Goal: Task Accomplishment & Management: Use online tool/utility

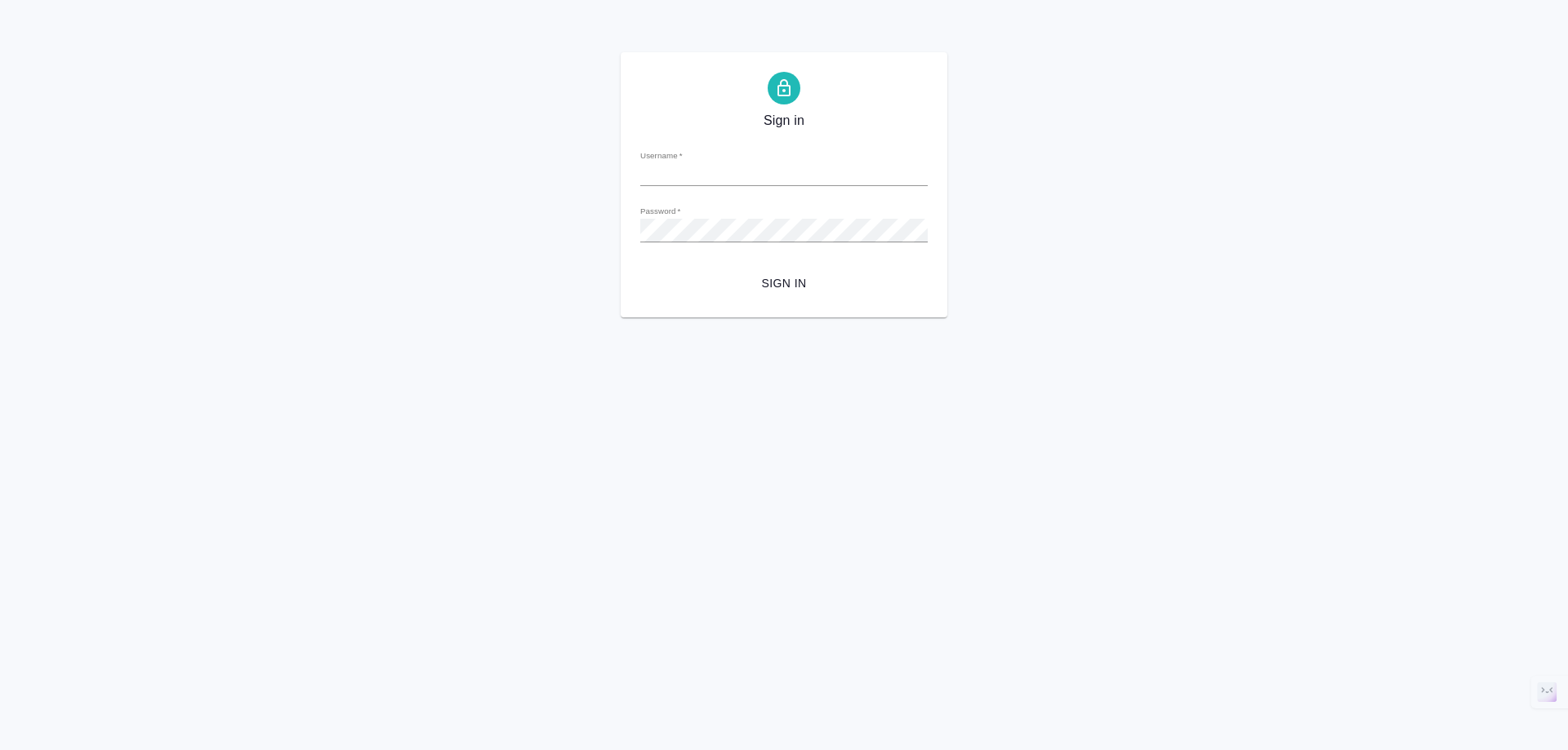
type input "s.klimentovskii@awatera.com"
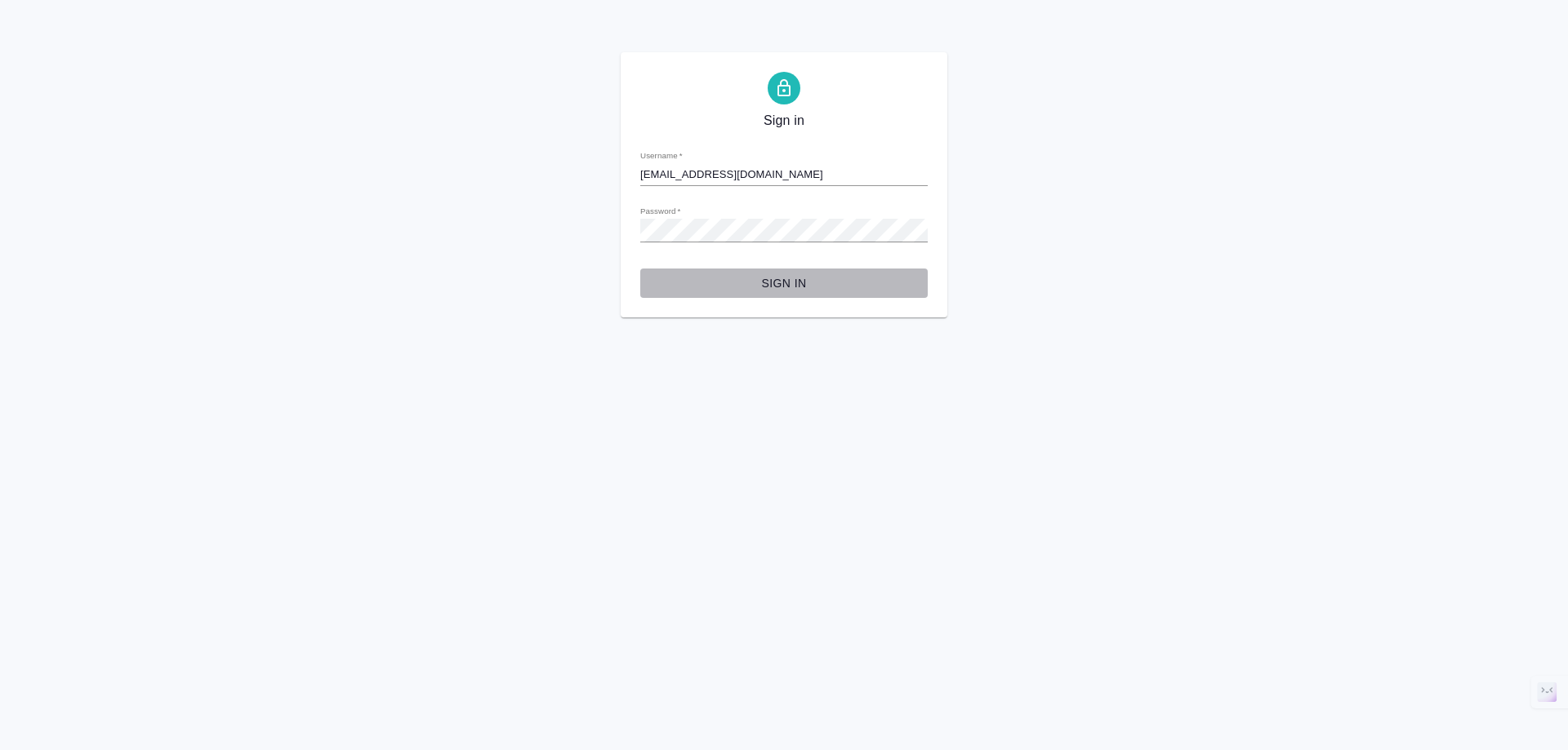
click at [789, 290] on span "Sign in" at bounding box center [783, 283] width 261 height 20
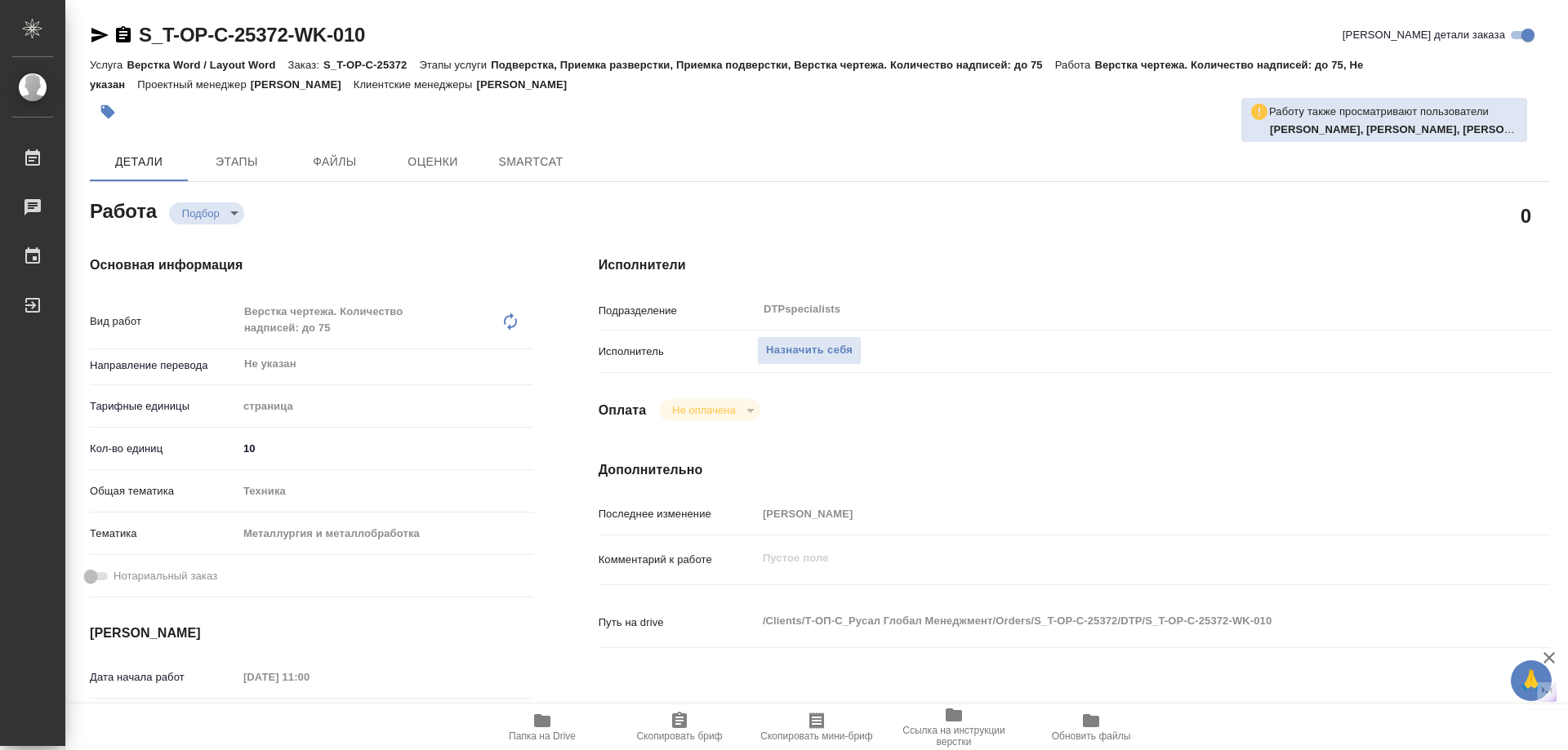
type textarea "x"
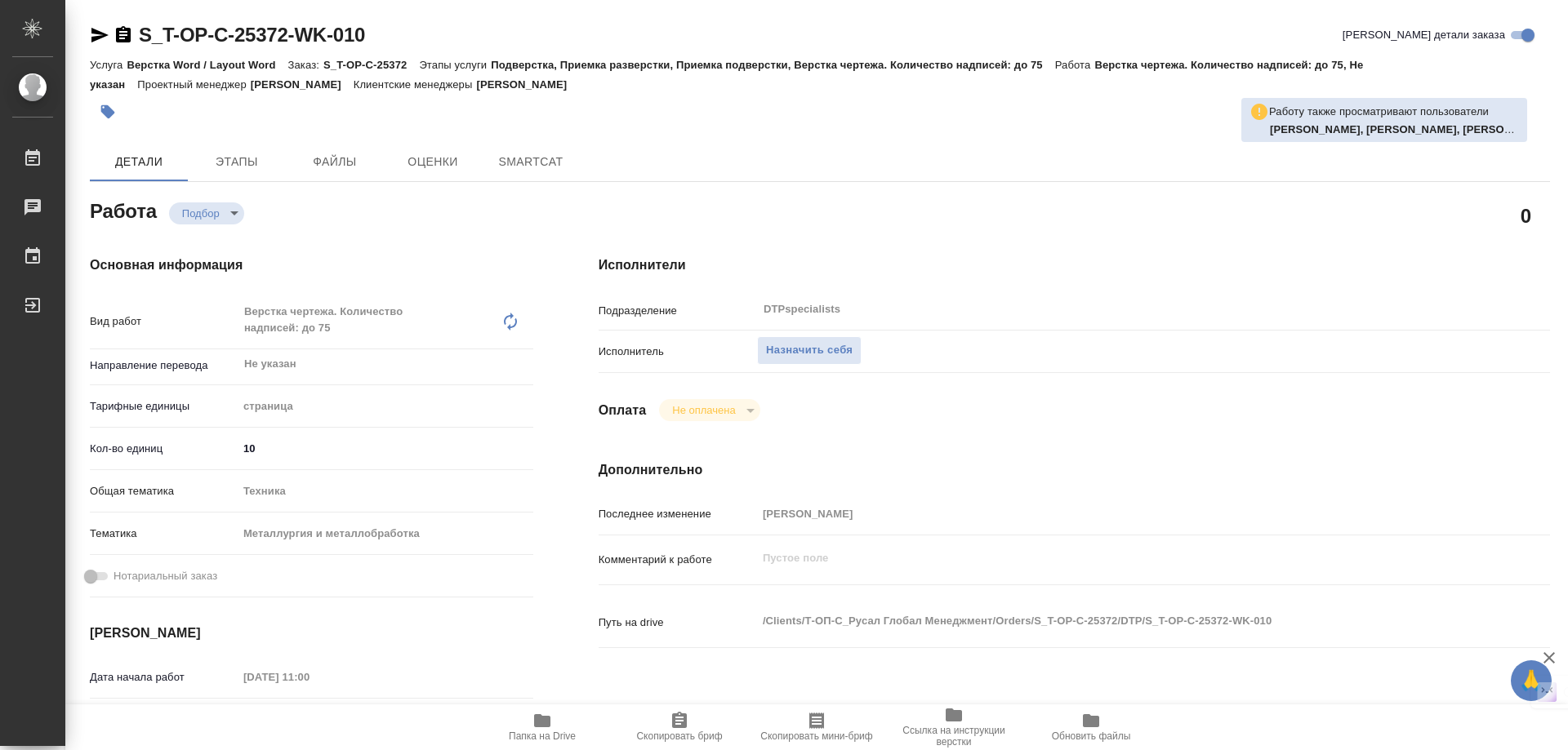
type textarea "x"
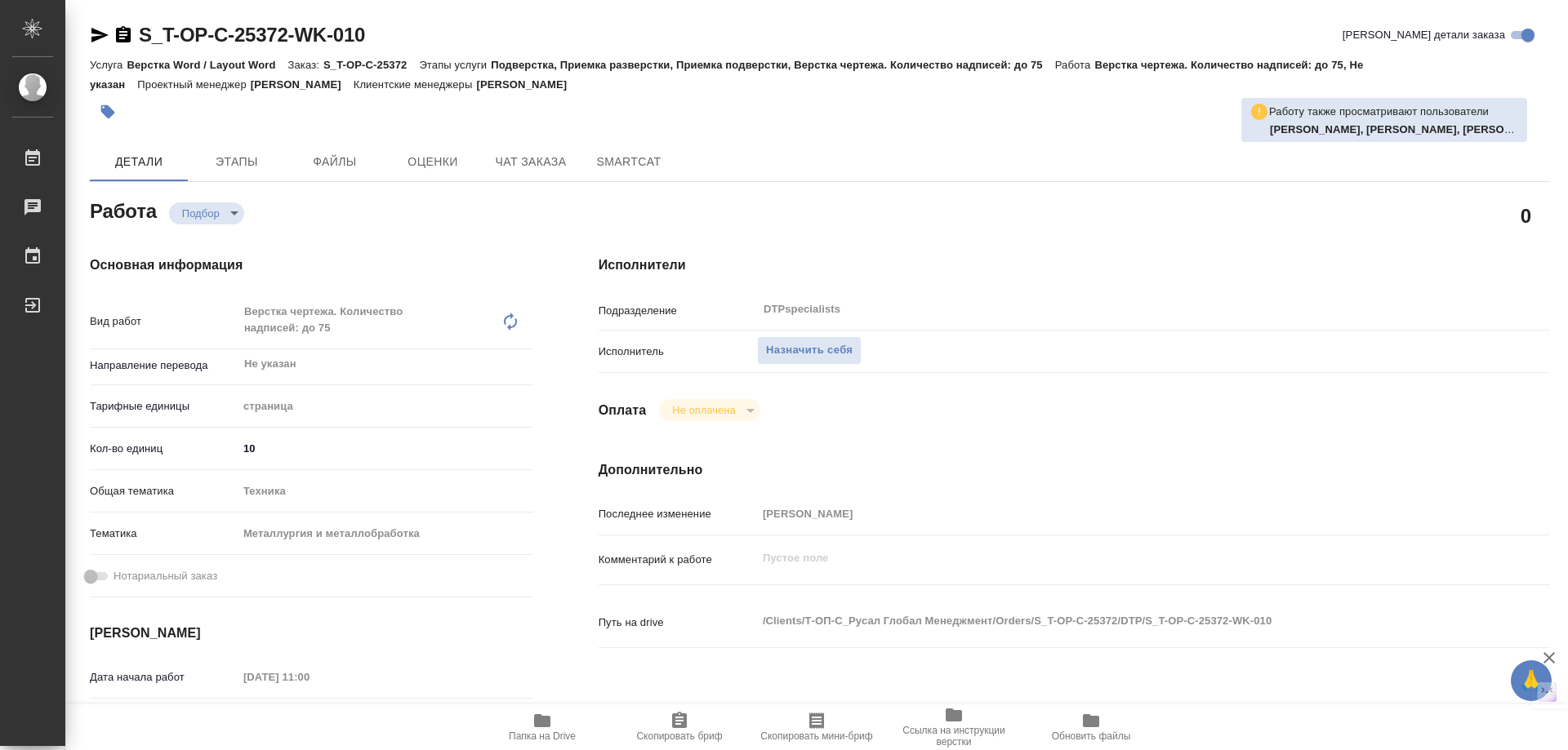
type textarea "x"
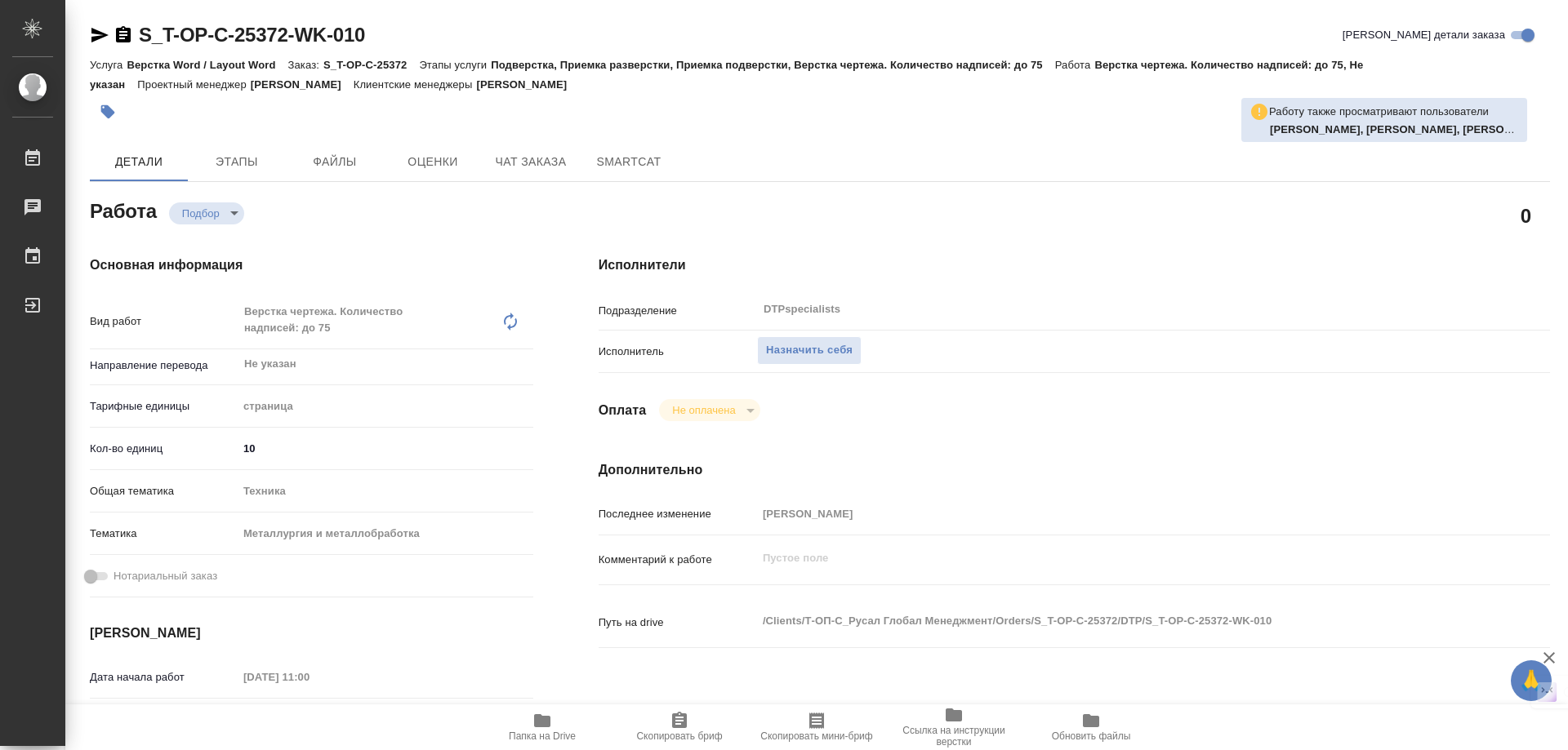
type textarea "x"
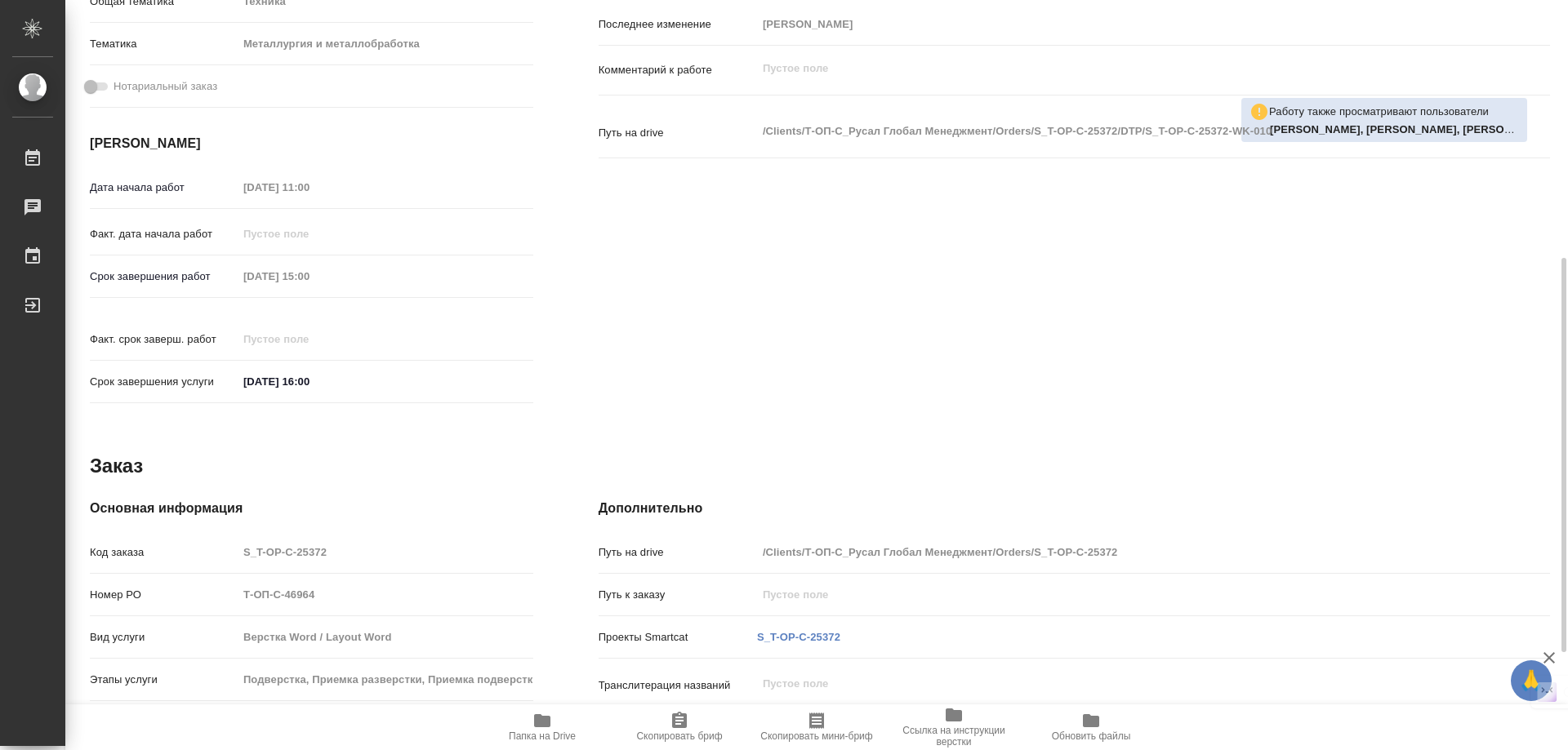
scroll to position [675, 0]
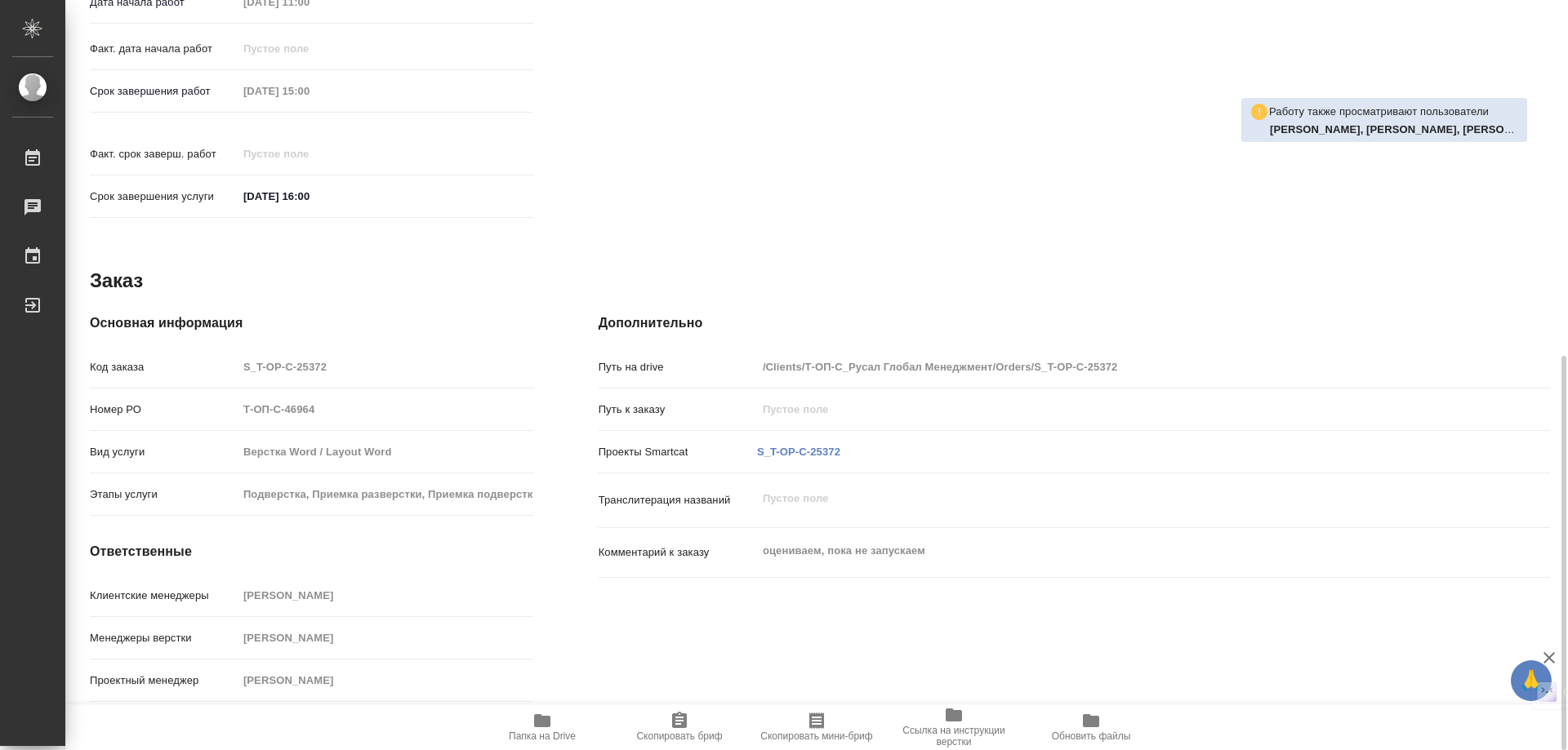
click at [527, 716] on span "Папка на Drive" at bounding box center [543, 726] width 118 height 31
click at [506, 494] on div "Этапы услуги Подверстка, Приемка разверстки, Приемка подверстки, Верстка чертеж…" at bounding box center [312, 494] width 444 height 29
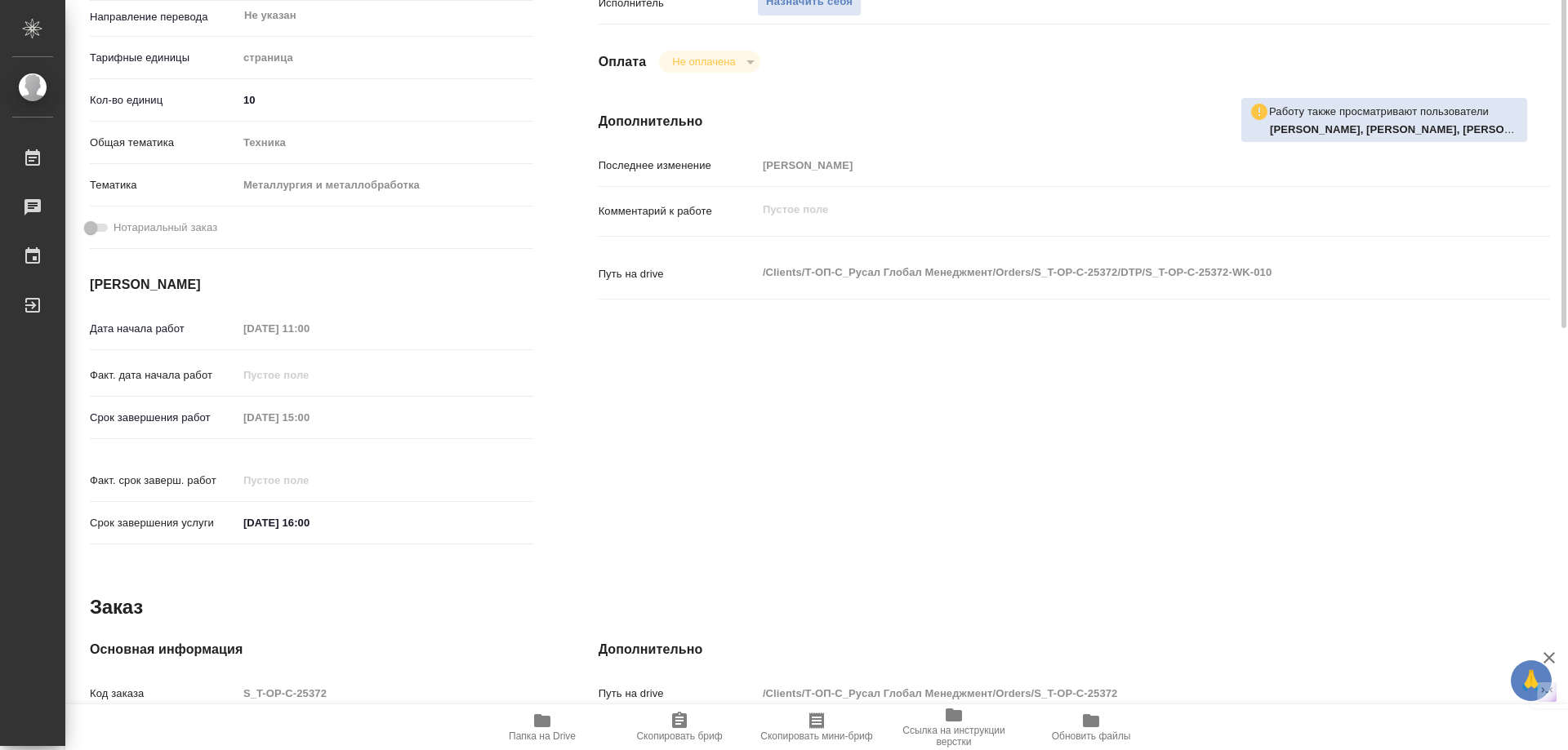
scroll to position [185, 0]
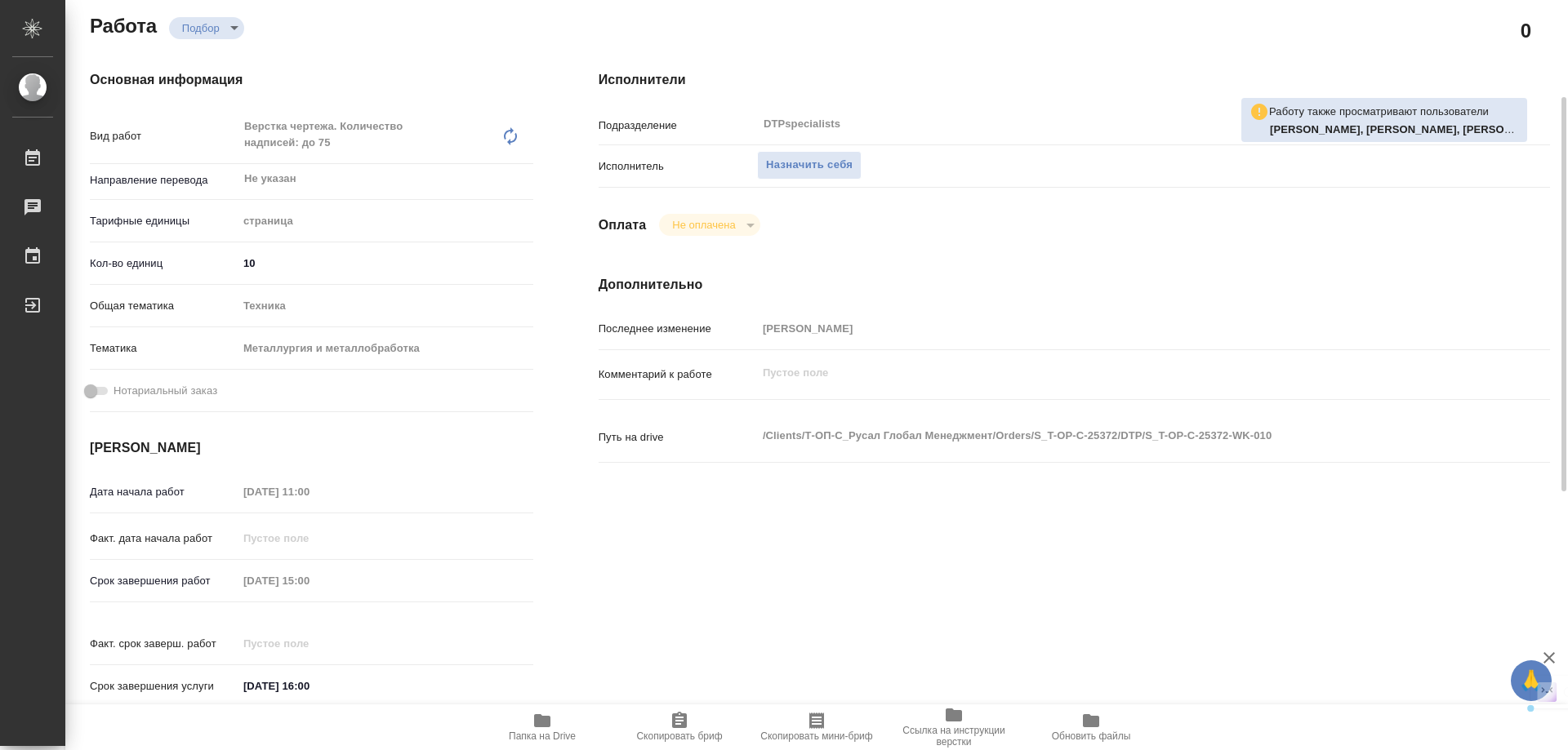
drag, startPoint x: 236, startPoint y: 494, endPoint x: 749, endPoint y: 427, distance: 517.4
click at [749, 427] on div "Путь на drive /Clients/Т-ОП-С_Русал Глобал Менеджмент/Orders/S_T-OP-C-25372/DTP…" at bounding box center [1074, 437] width 951 height 36
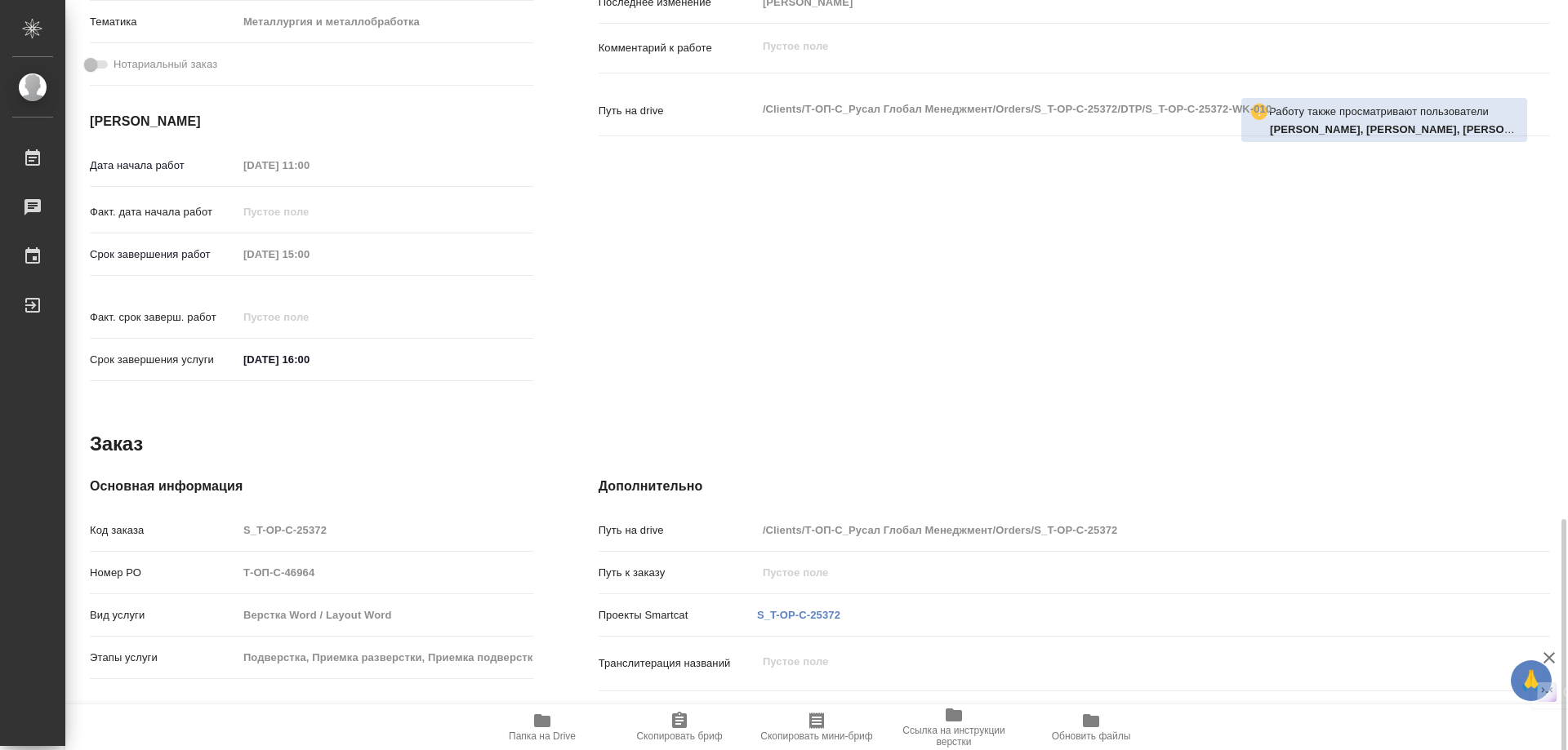
scroll to position [675, 0]
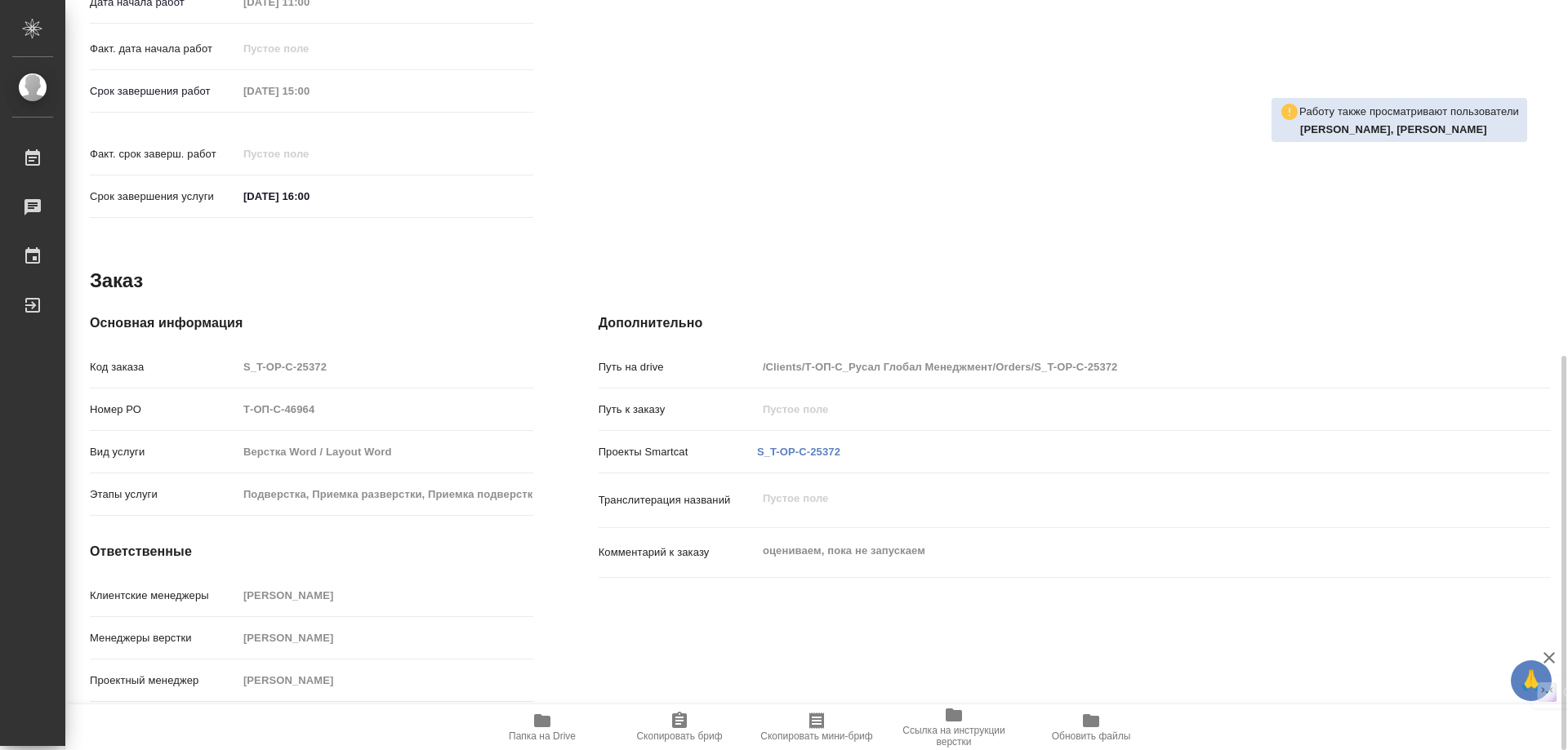
click at [862, 389] on div "Путь на drive /Clients/Т-ОП-С_Русал Глобал Менеджмент/Orders/S_T-OP-C-25372" at bounding box center [1074, 374] width 951 height 43
click at [559, 730] on span "Папка на Drive" at bounding box center [543, 726] width 118 height 31
click at [970, 731] on span "Ссылка на инструкции верстки" at bounding box center [954, 737] width 118 height 23
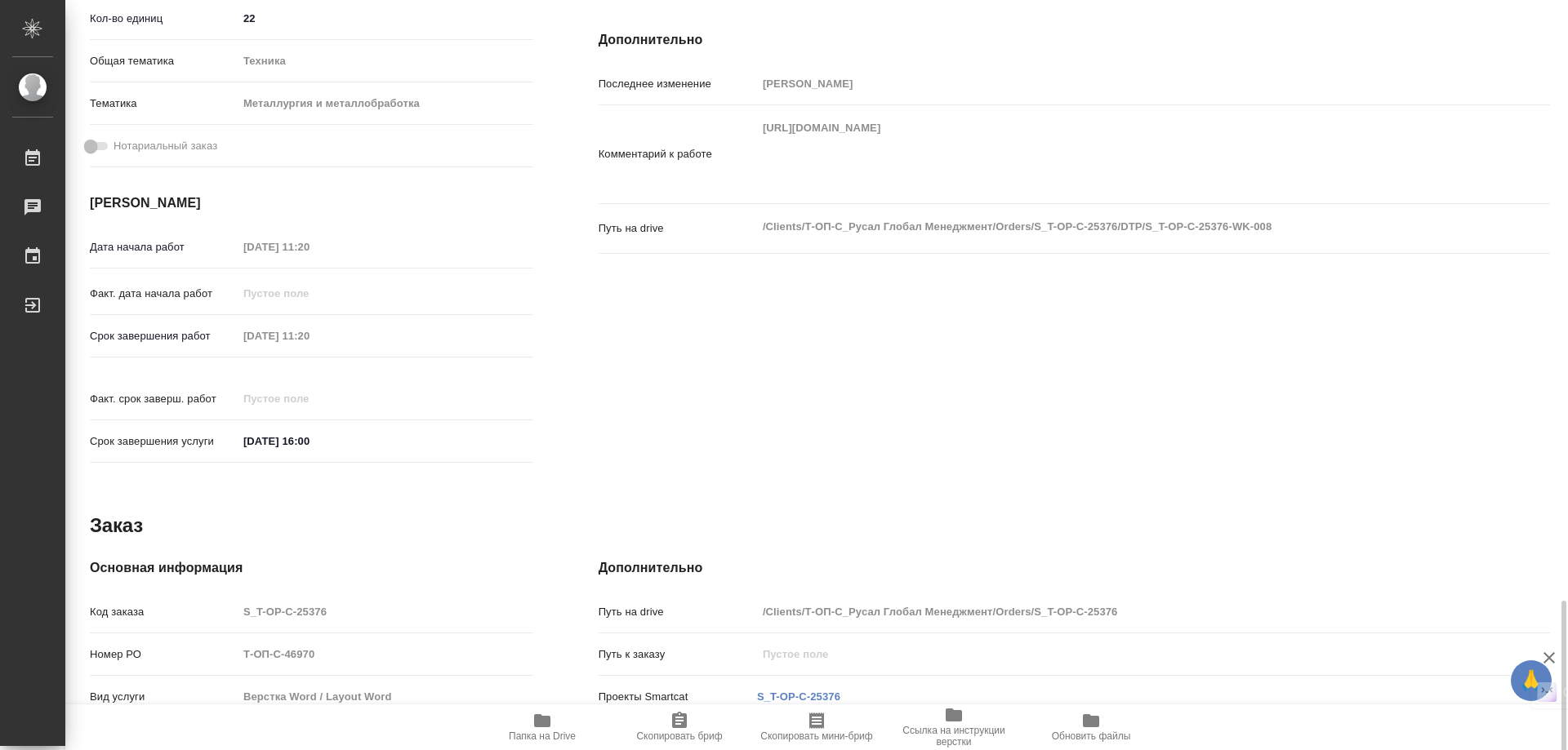
scroll to position [675, 0]
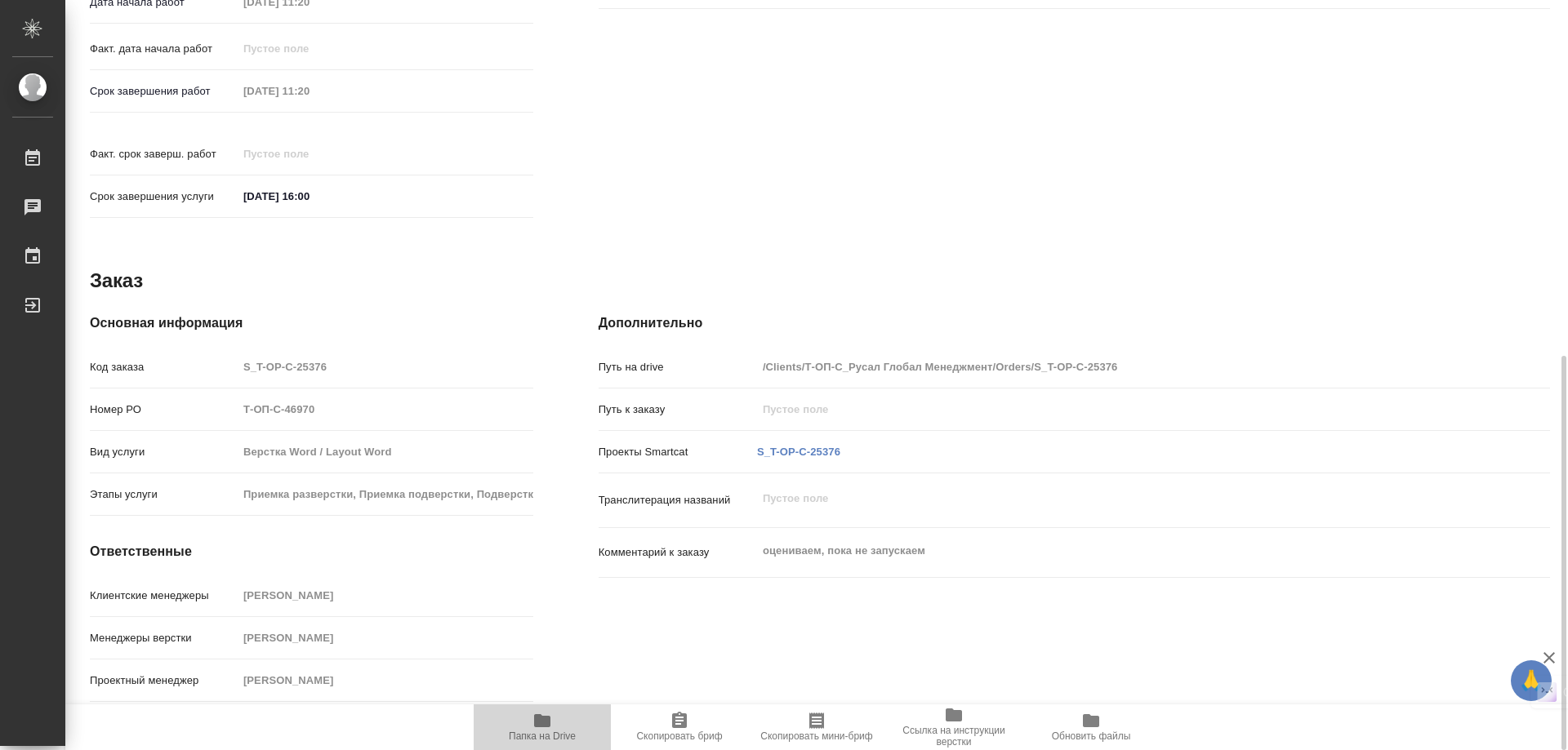
click at [559, 720] on span "Папка на Drive" at bounding box center [543, 726] width 118 height 31
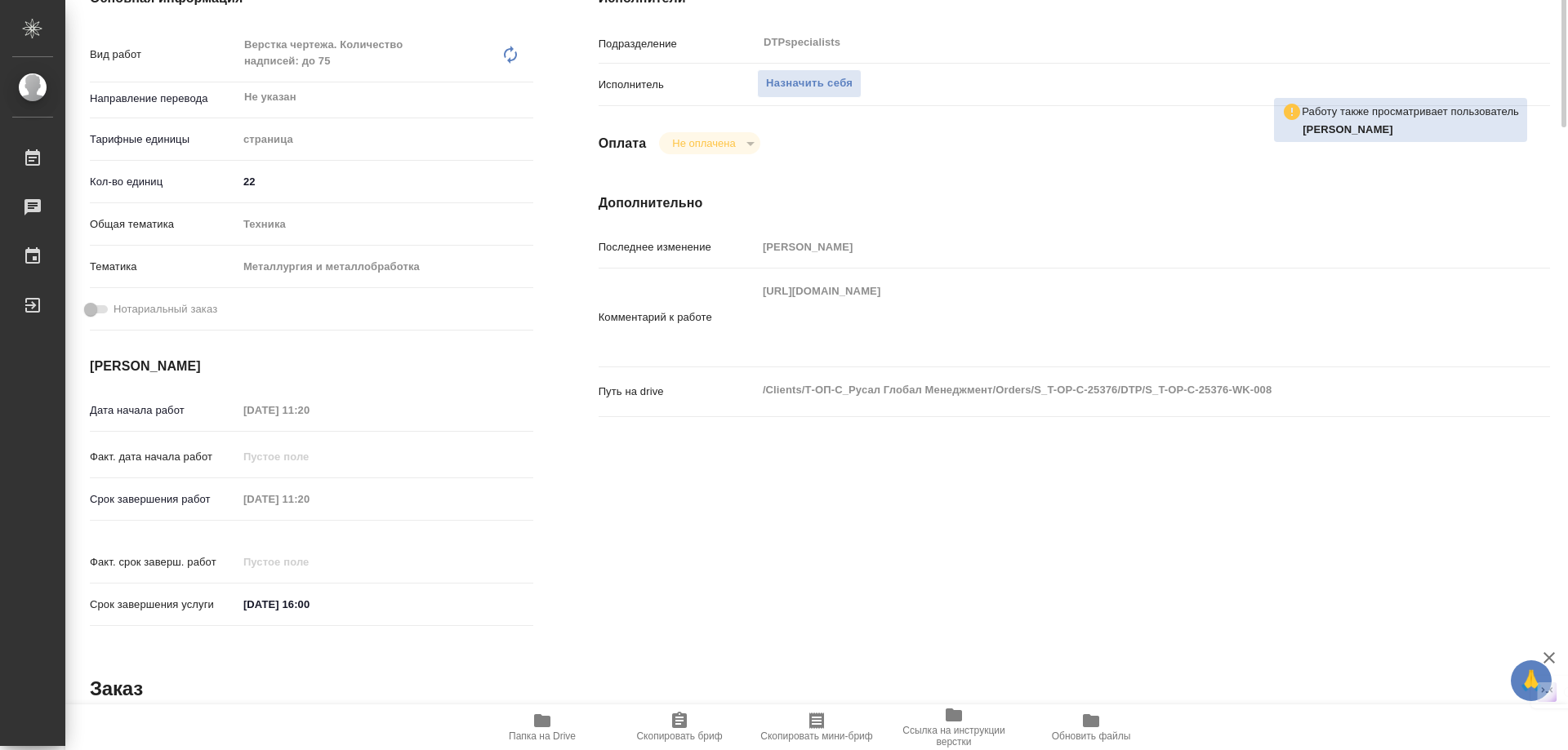
scroll to position [0, 0]
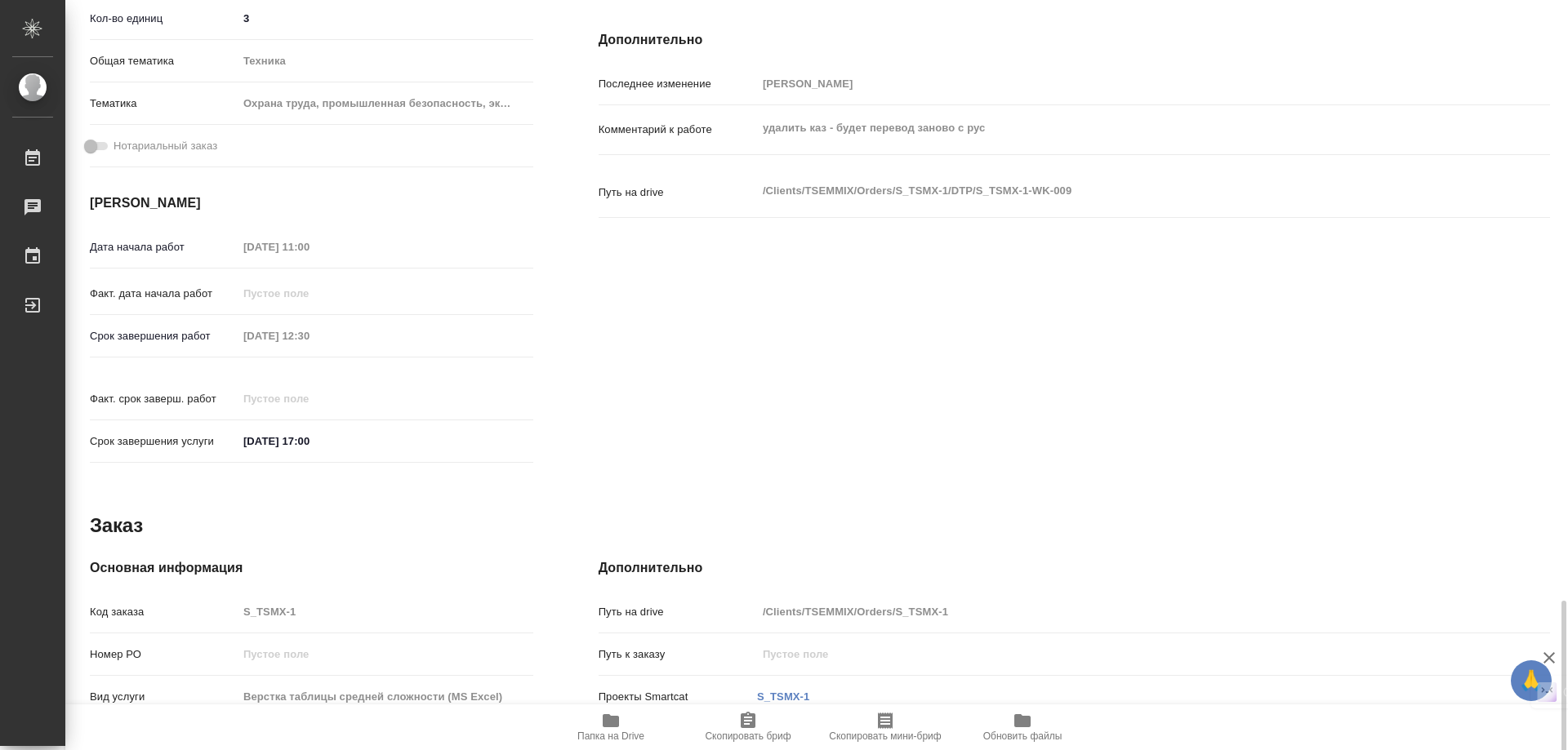
scroll to position [675, 0]
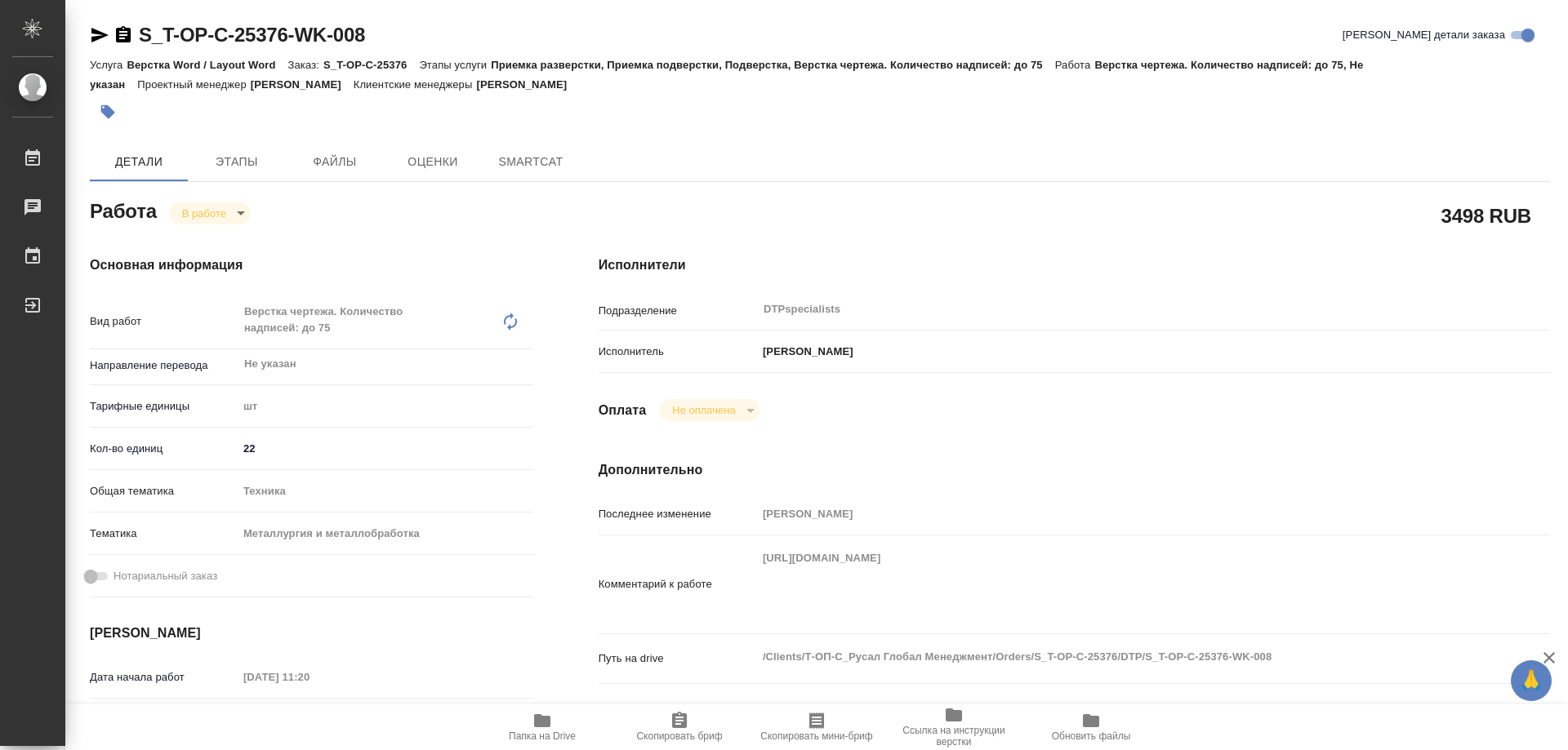
type textarea "x"
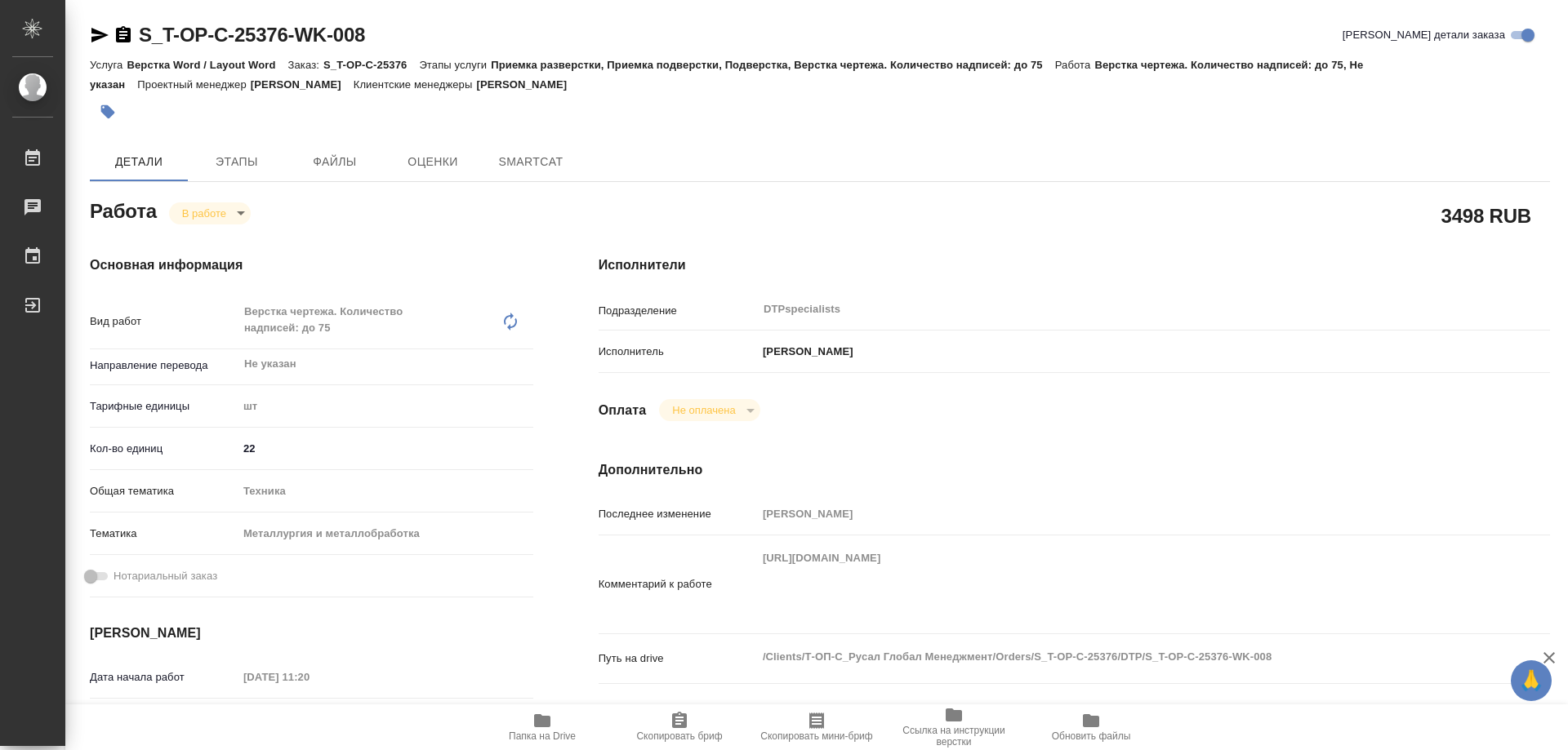
type textarea "x"
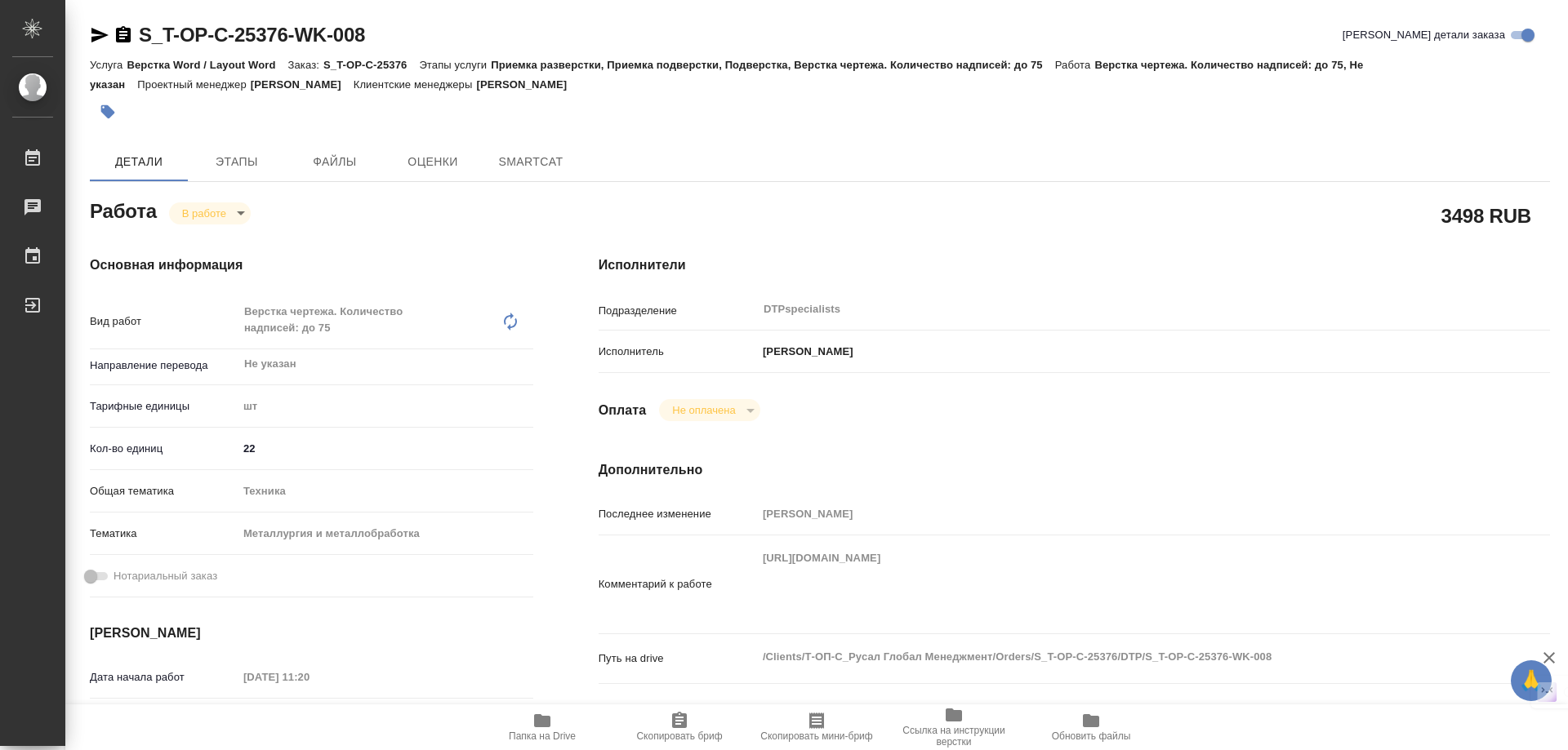
type textarea "x"
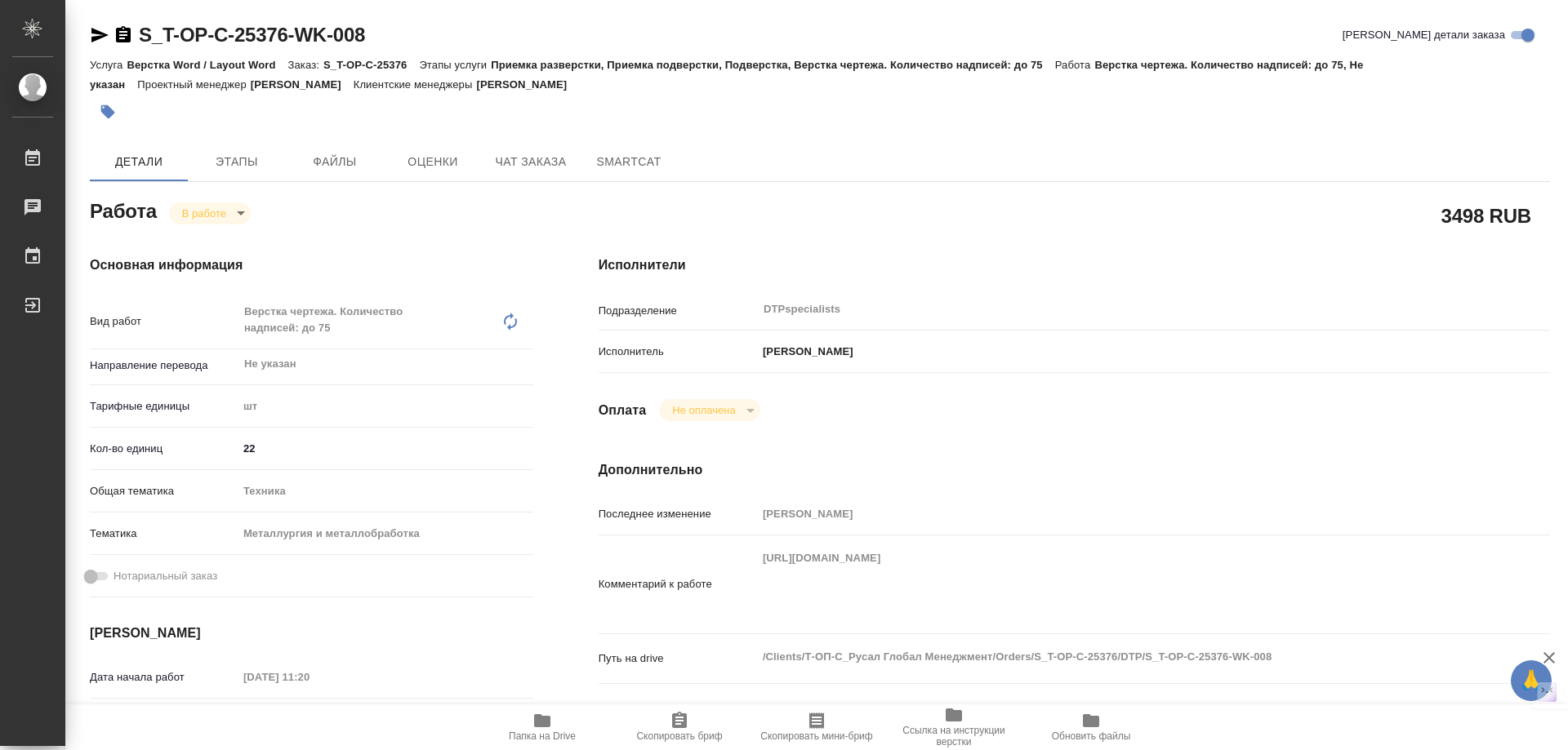
type textarea "x"
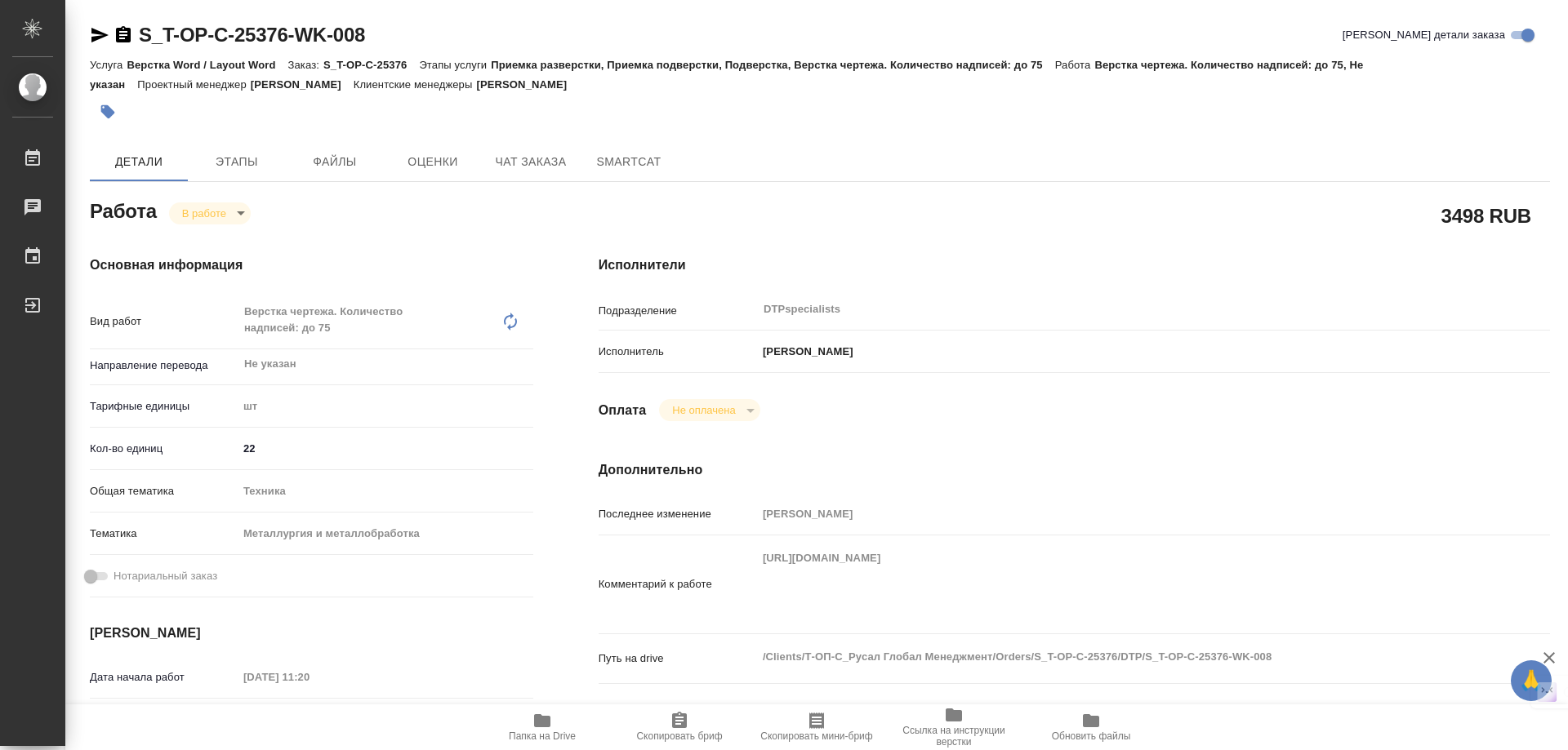
type textarea "x"
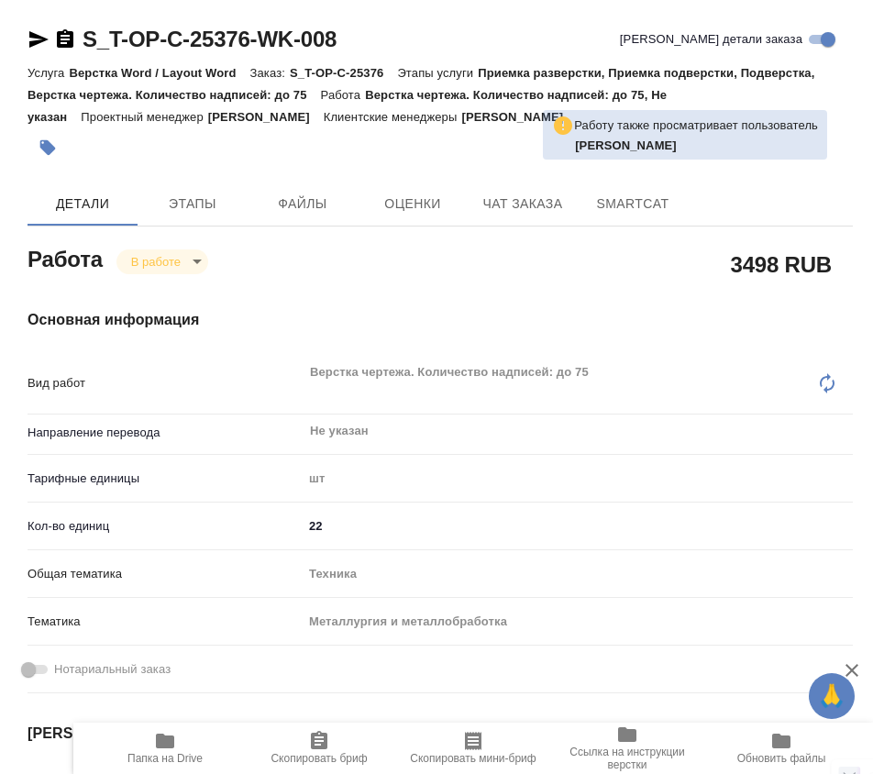
type textarea "x"
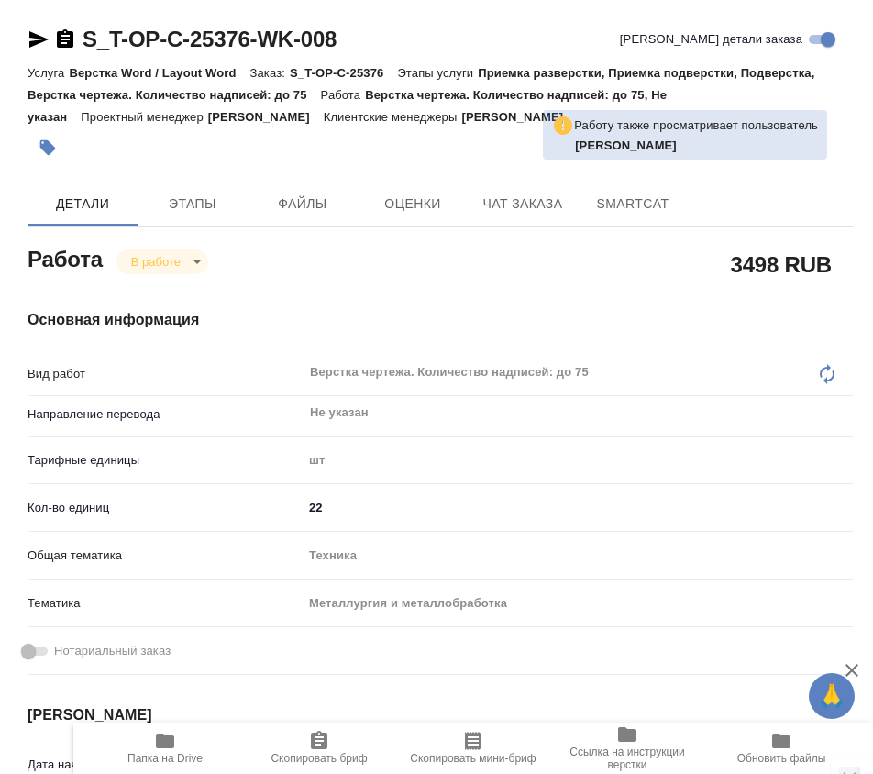
click at [689, 549] on div "Техника" at bounding box center [577, 555] width 550 height 31
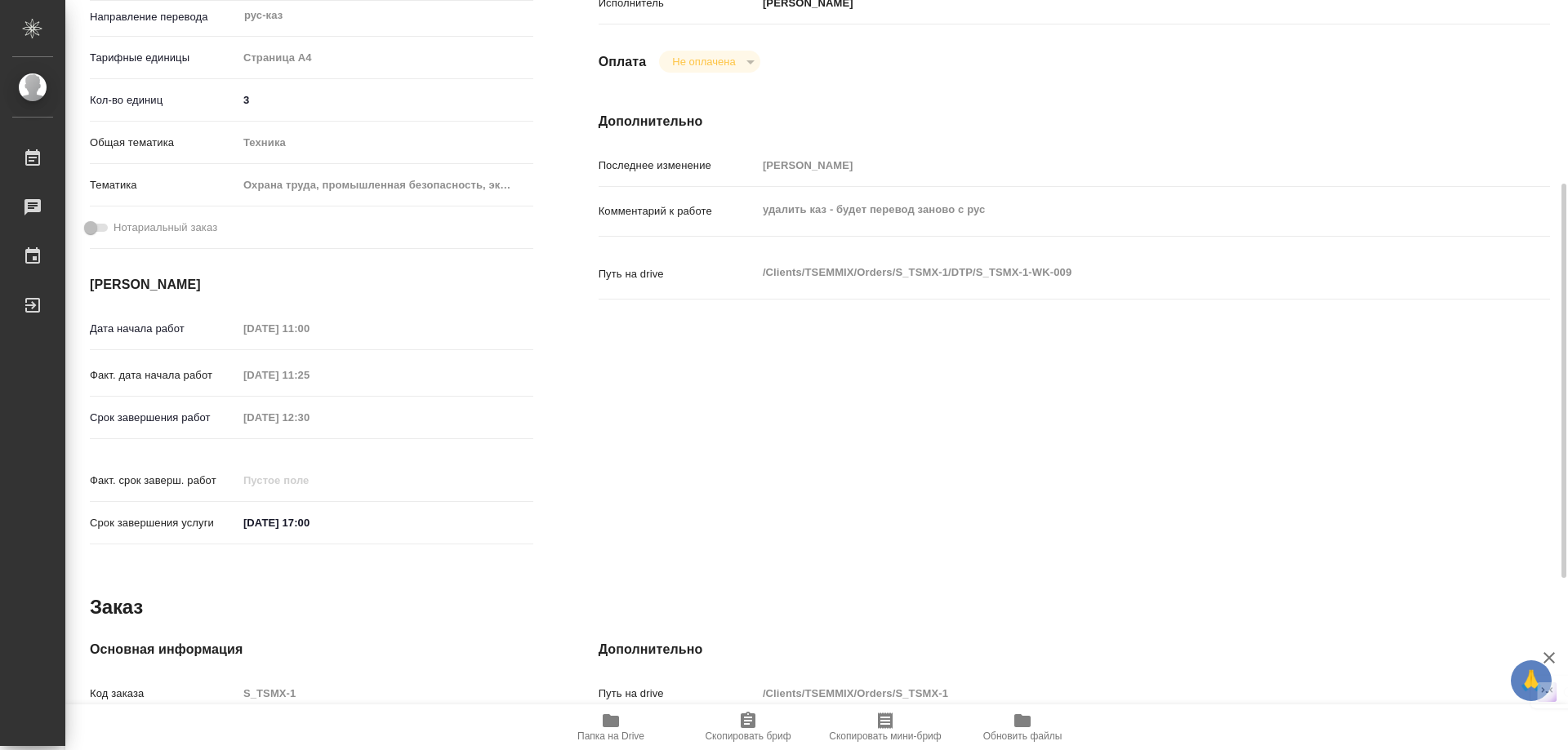
scroll to position [22, 0]
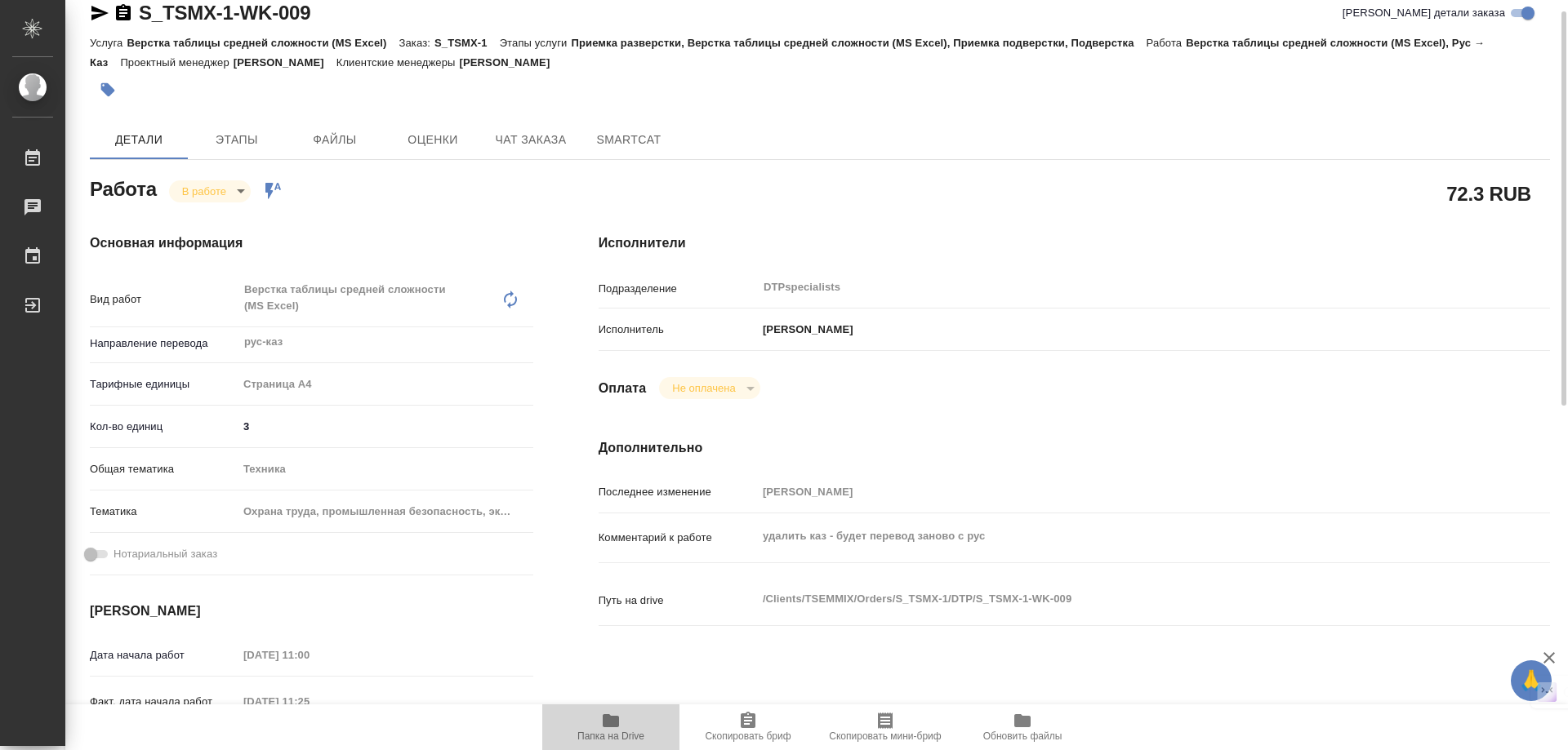
click at [610, 715] on icon "button" at bounding box center [610, 721] width 16 height 13
